Goal: Transaction & Acquisition: Purchase product/service

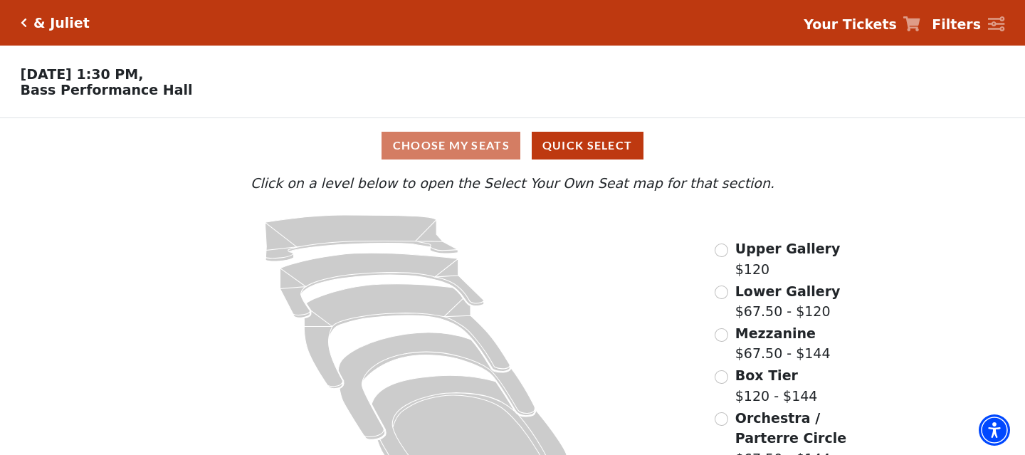
scroll to position [47, 0]
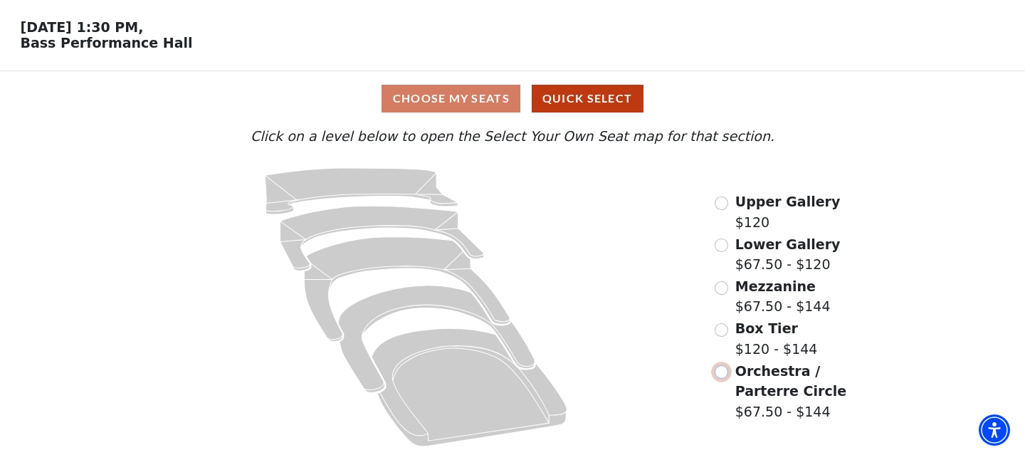
click at [724, 374] on input "Orchestra / Parterre Circle$67.50 - $144\a" at bounding box center [721, 372] width 14 height 14
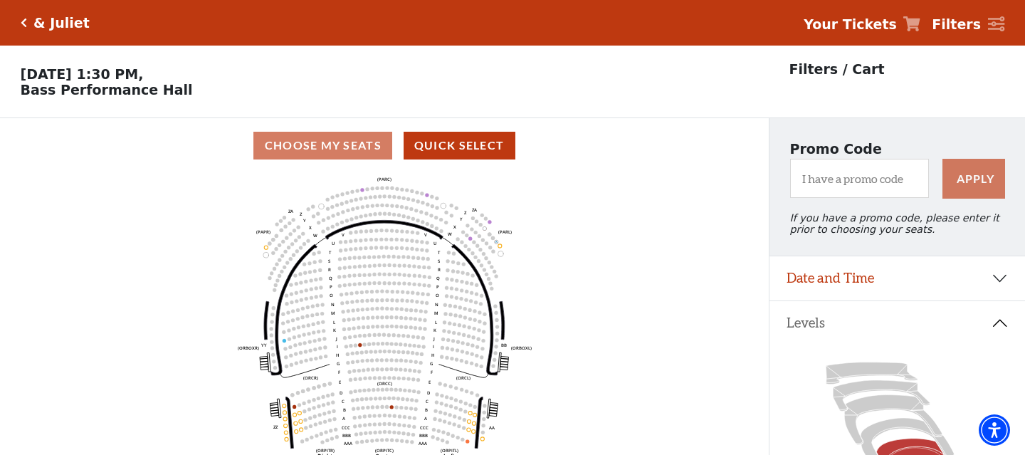
scroll to position [66, 0]
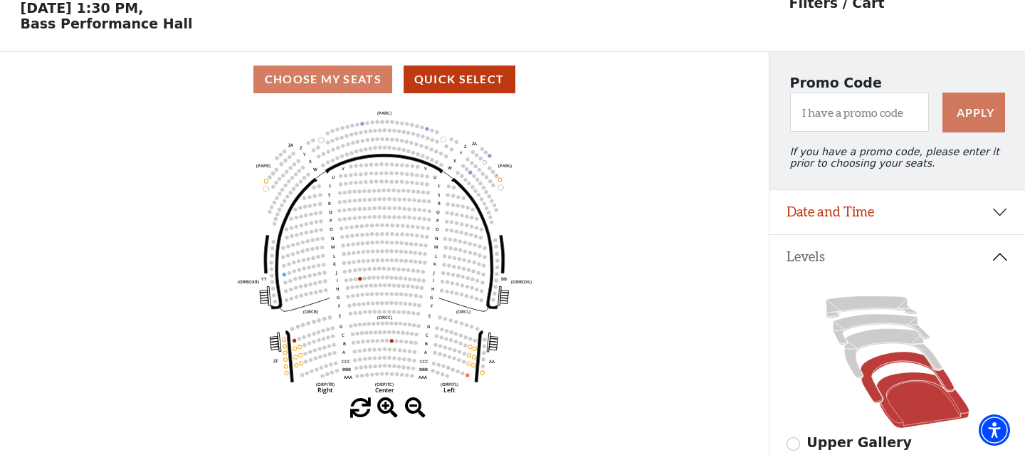
click at [889, 360] on icon at bounding box center [906, 376] width 93 height 51
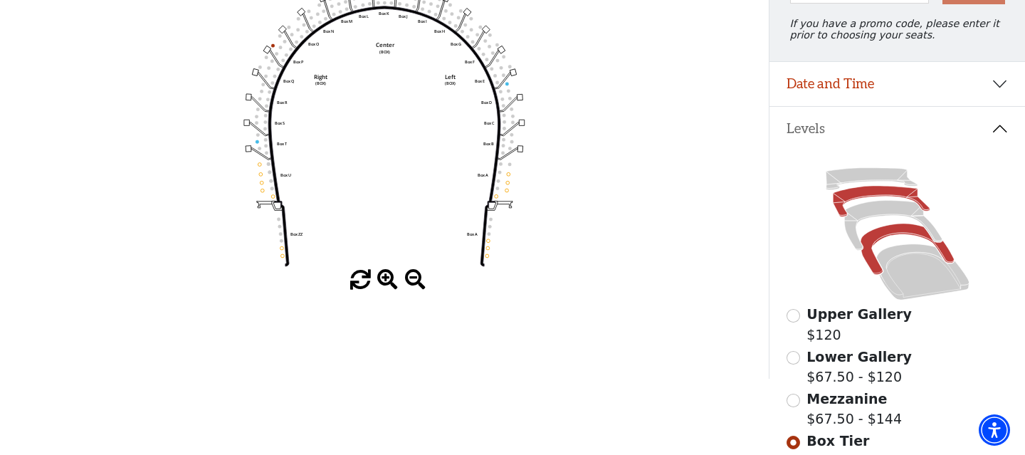
scroll to position [250, 0]
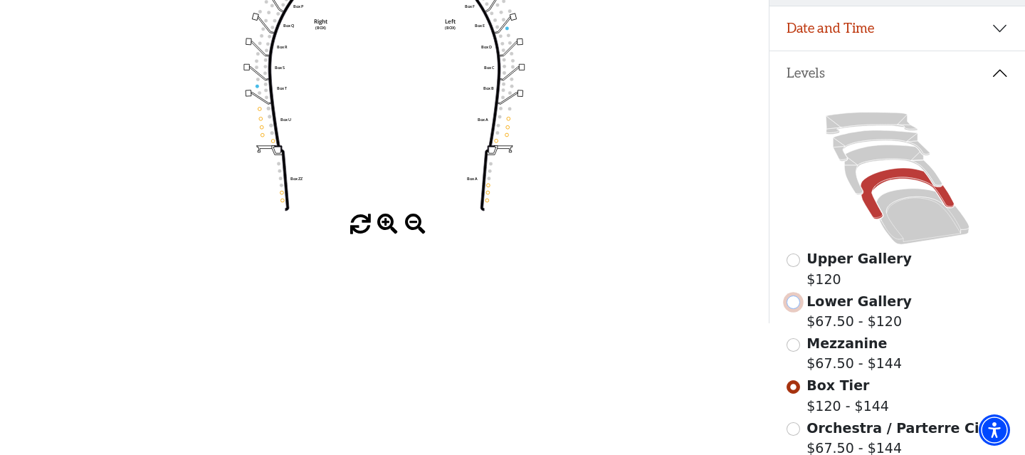
click at [798, 307] on input "Lower Gallery$67.50 - $120\a" at bounding box center [793, 302] width 14 height 14
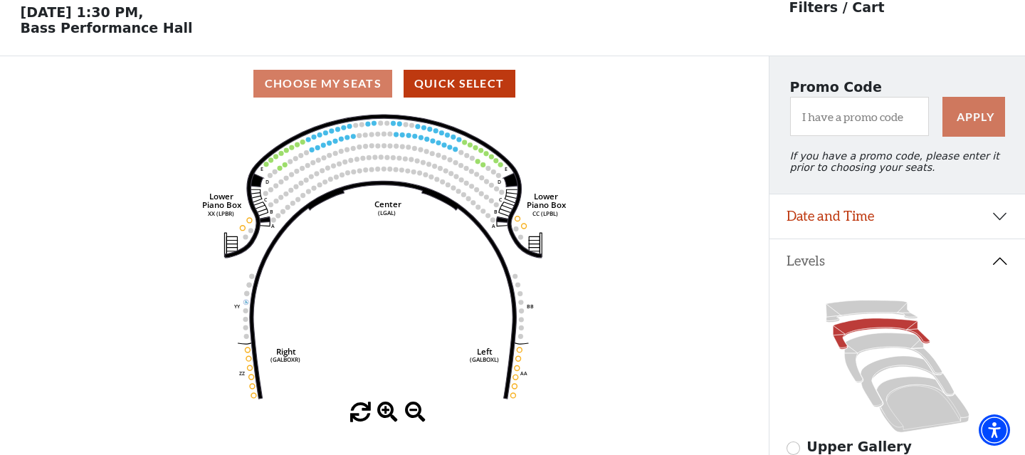
scroll to position [66, 0]
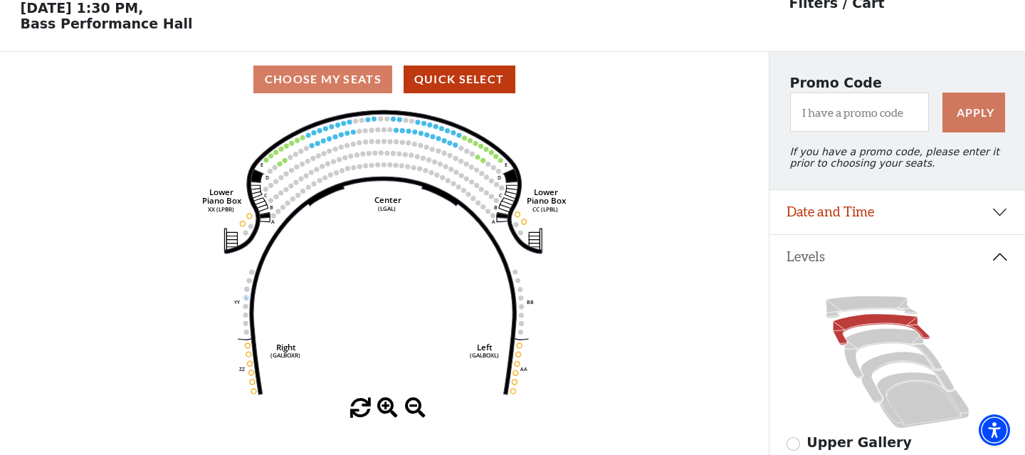
click at [380, 404] on span at bounding box center [387, 408] width 21 height 21
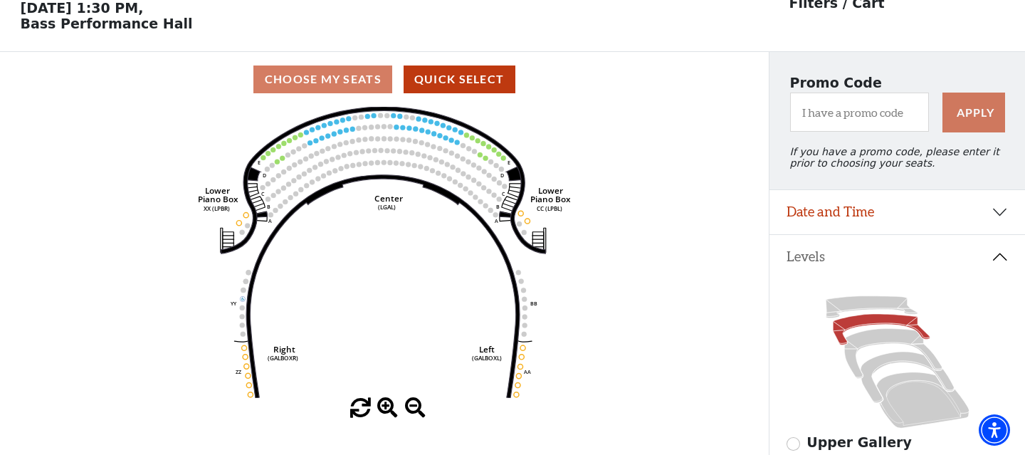
click at [381, 404] on span at bounding box center [387, 408] width 21 height 21
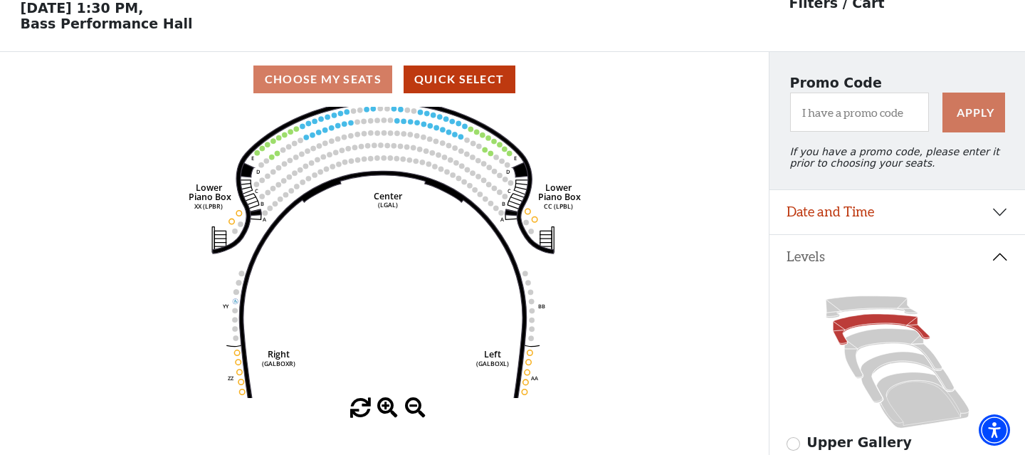
click at [381, 404] on span at bounding box center [387, 408] width 21 height 21
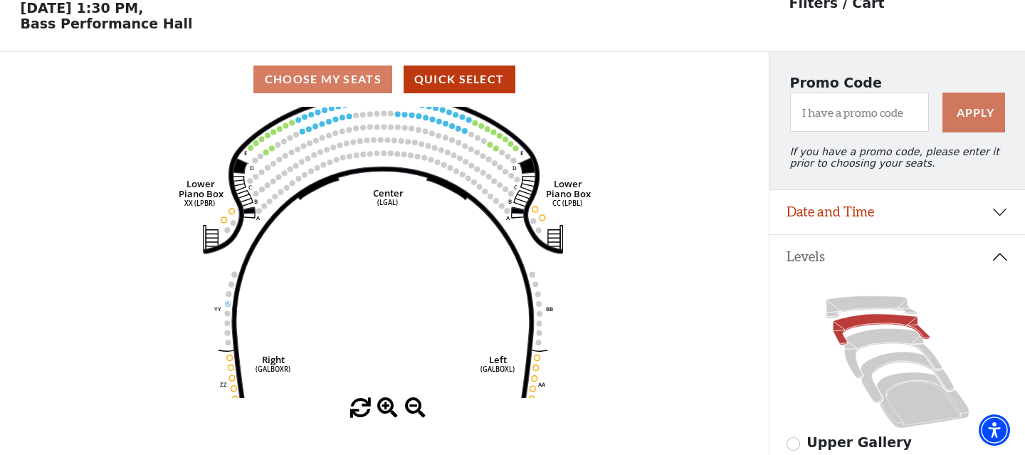
click at [381, 404] on span at bounding box center [387, 408] width 21 height 21
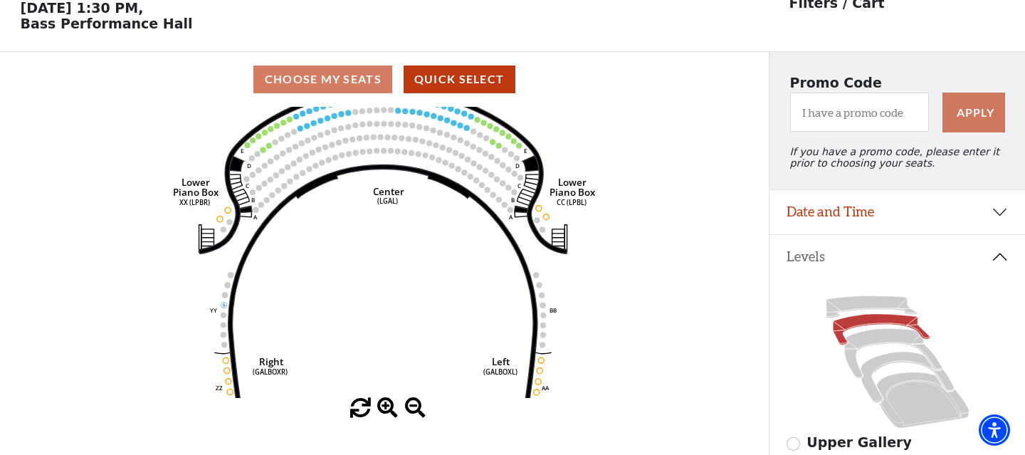
click at [381, 404] on span at bounding box center [387, 408] width 21 height 21
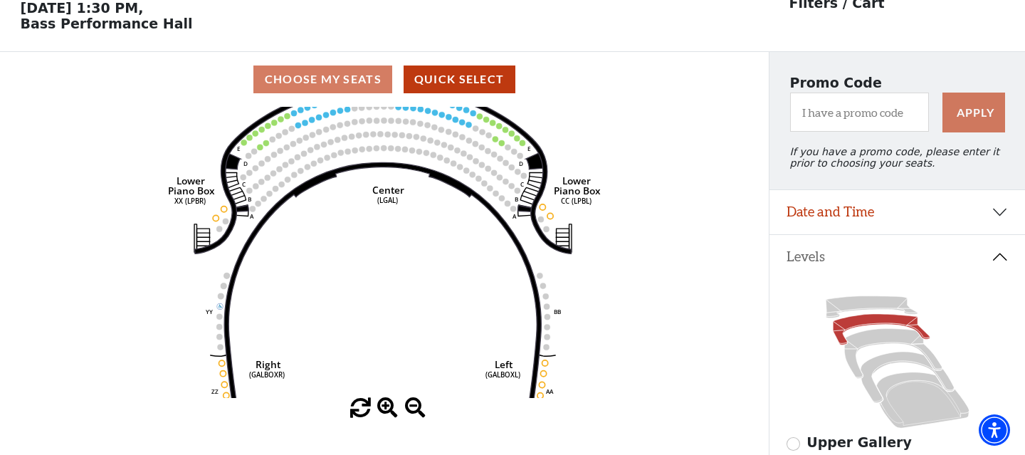
click at [381, 404] on span at bounding box center [387, 408] width 21 height 21
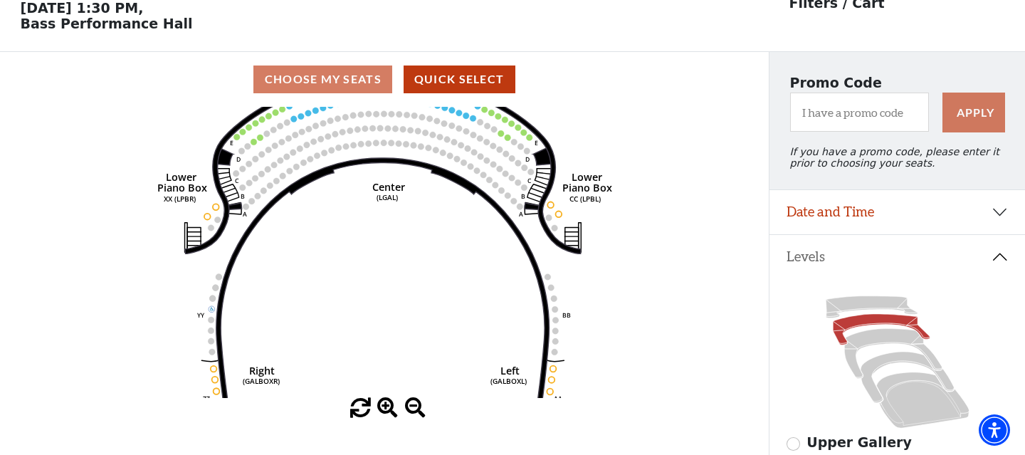
click at [381, 404] on span at bounding box center [387, 408] width 21 height 21
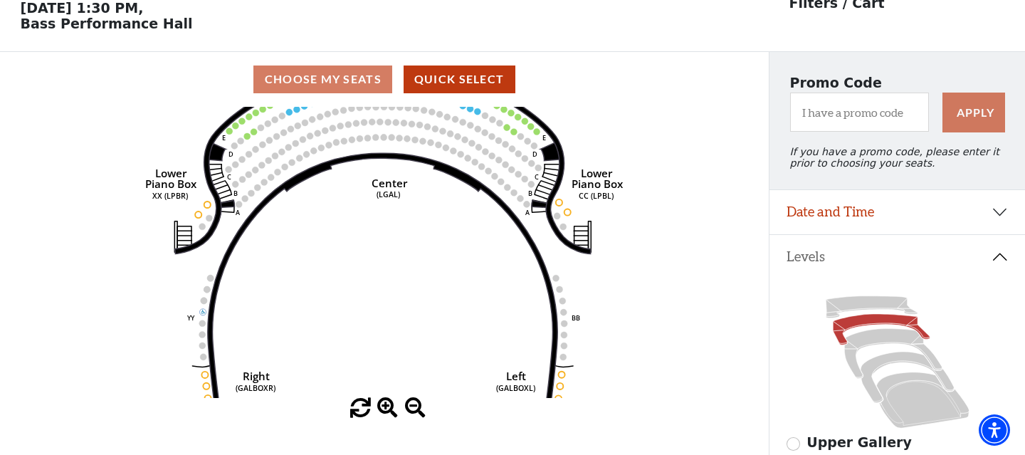
click at [381, 404] on span at bounding box center [387, 408] width 21 height 21
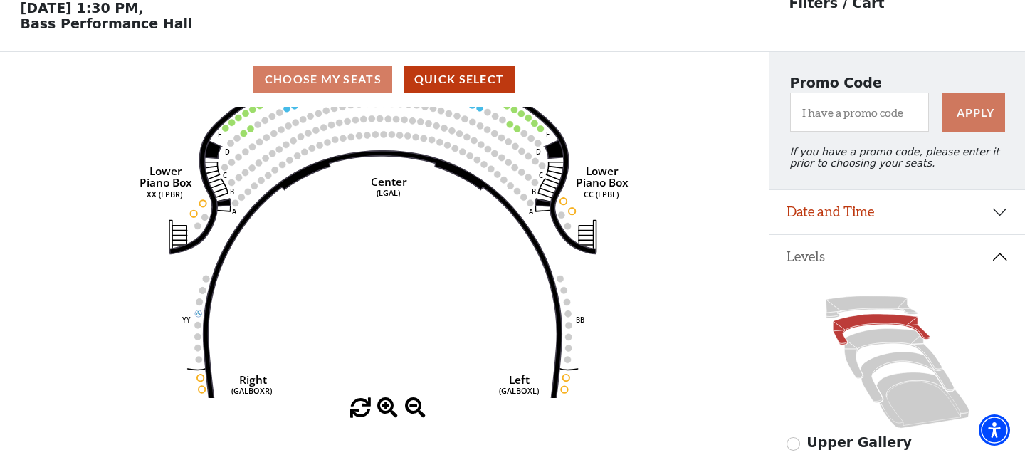
click at [381, 404] on span at bounding box center [387, 408] width 21 height 21
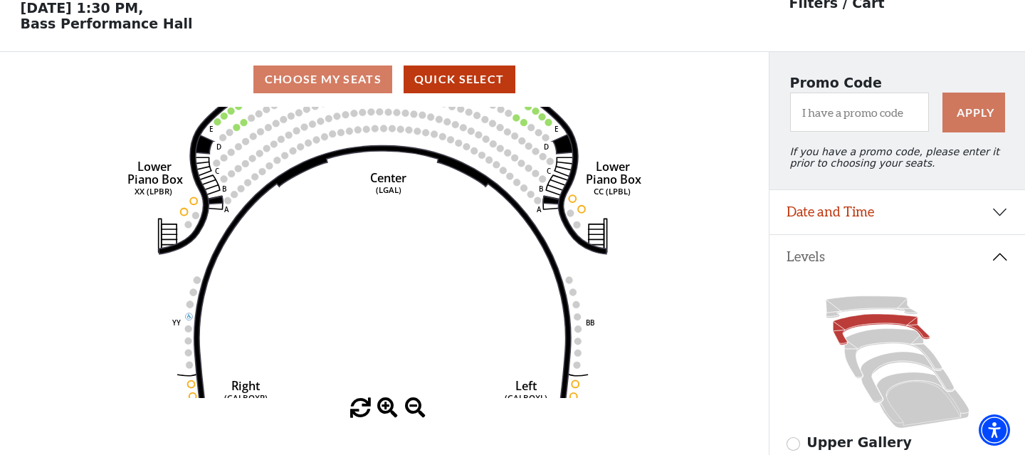
click at [381, 404] on span at bounding box center [387, 408] width 21 height 21
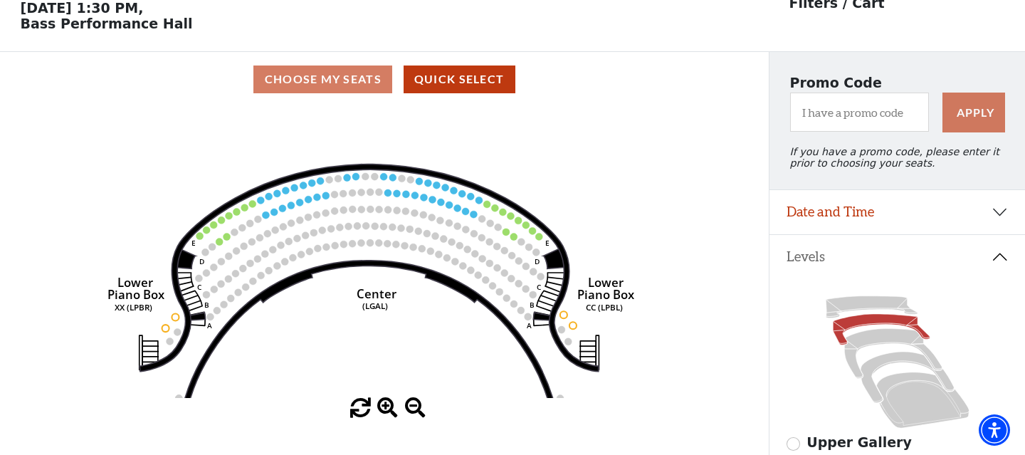
drag, startPoint x: 388, startPoint y: 242, endPoint x: 364, endPoint y: 401, distance: 160.5
click at [364, 405] on div "Current Level Lower Gallery Click on a level below to open the Select Your Own …" at bounding box center [384, 263] width 768 height 312
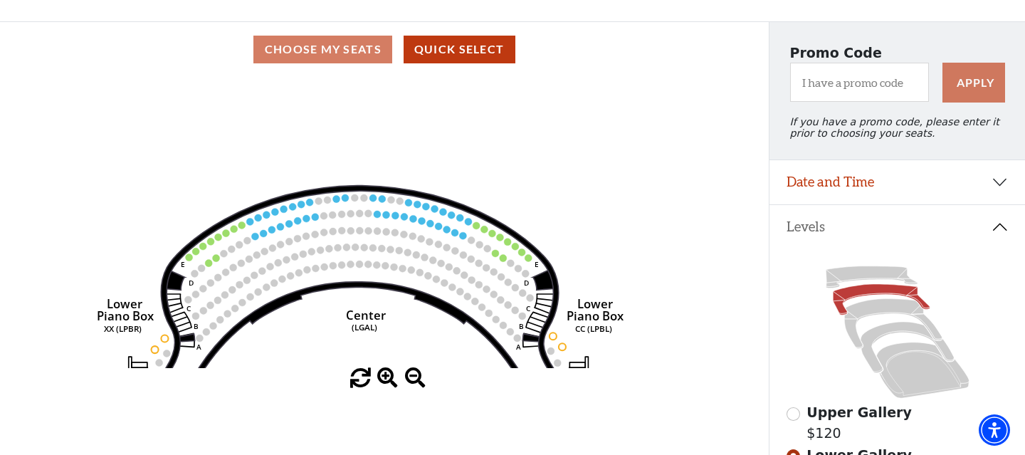
scroll to position [115, 0]
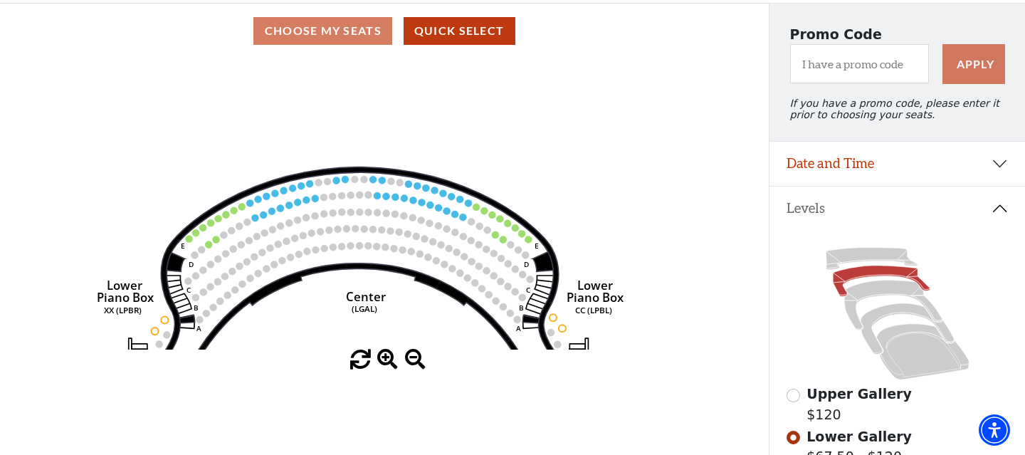
click at [393, 350] on span at bounding box center [387, 359] width 21 height 21
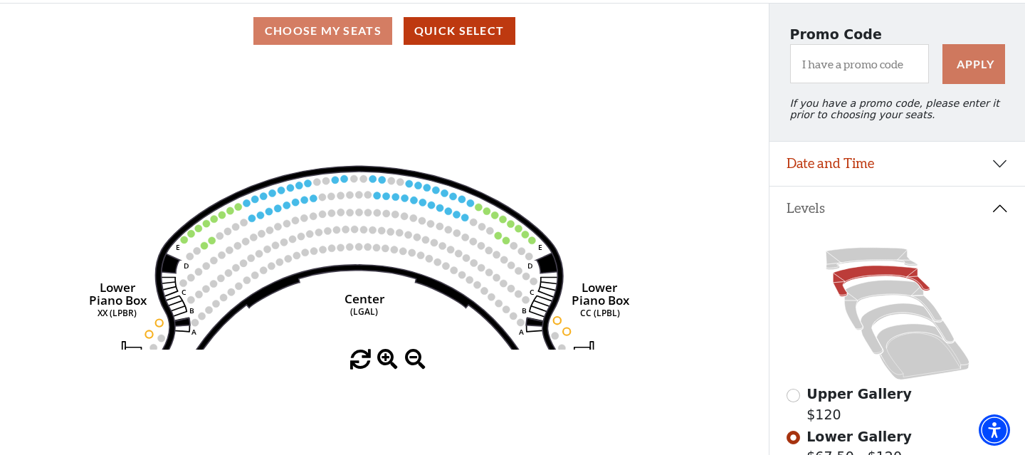
click at [393, 350] on span at bounding box center [387, 359] width 21 height 21
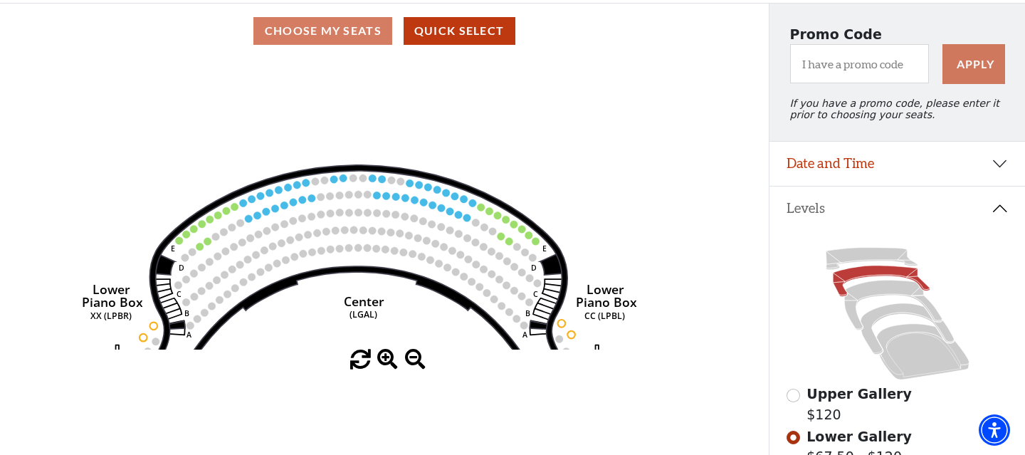
click at [393, 350] on span at bounding box center [387, 359] width 21 height 21
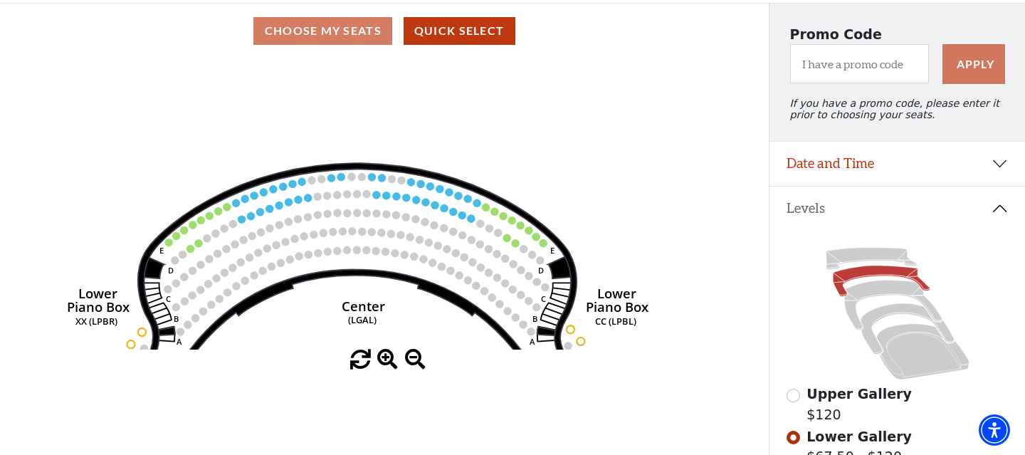
click at [393, 350] on span at bounding box center [387, 359] width 21 height 21
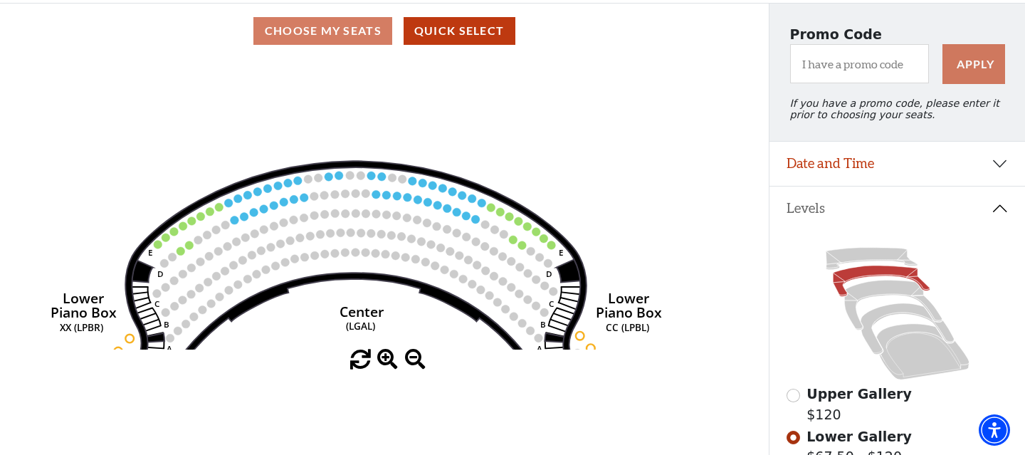
click at [393, 350] on span at bounding box center [387, 359] width 21 height 21
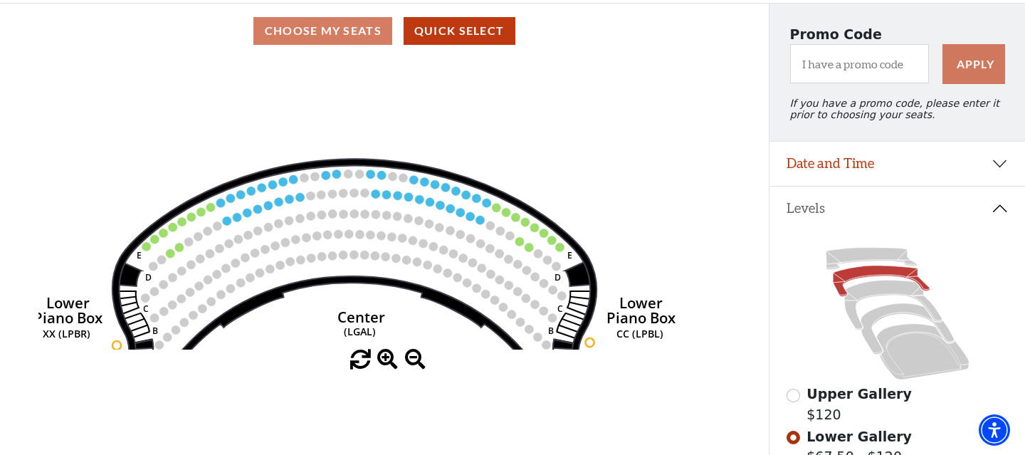
click at [393, 350] on span at bounding box center [387, 359] width 21 height 21
